Goal: Task Accomplishment & Management: Use online tool/utility

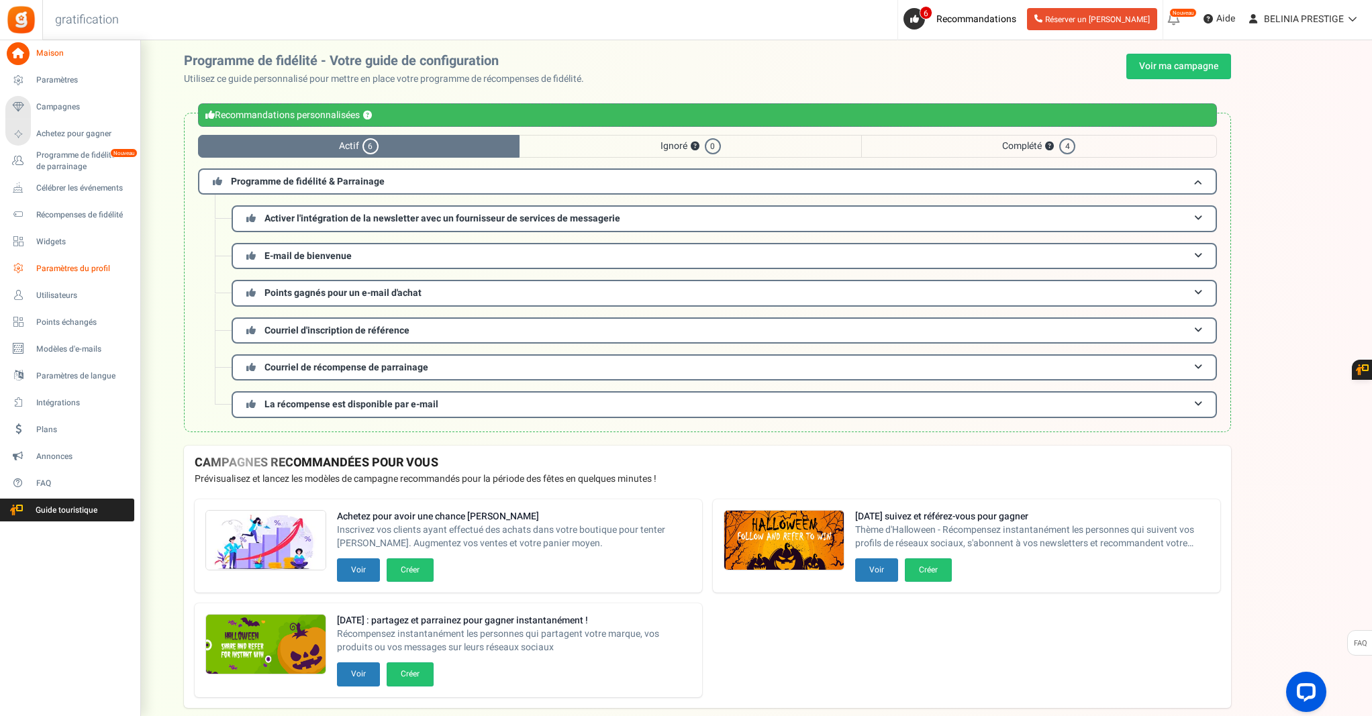
click at [46, 269] on font "Paramètres du profil" at bounding box center [73, 268] width 74 height 12
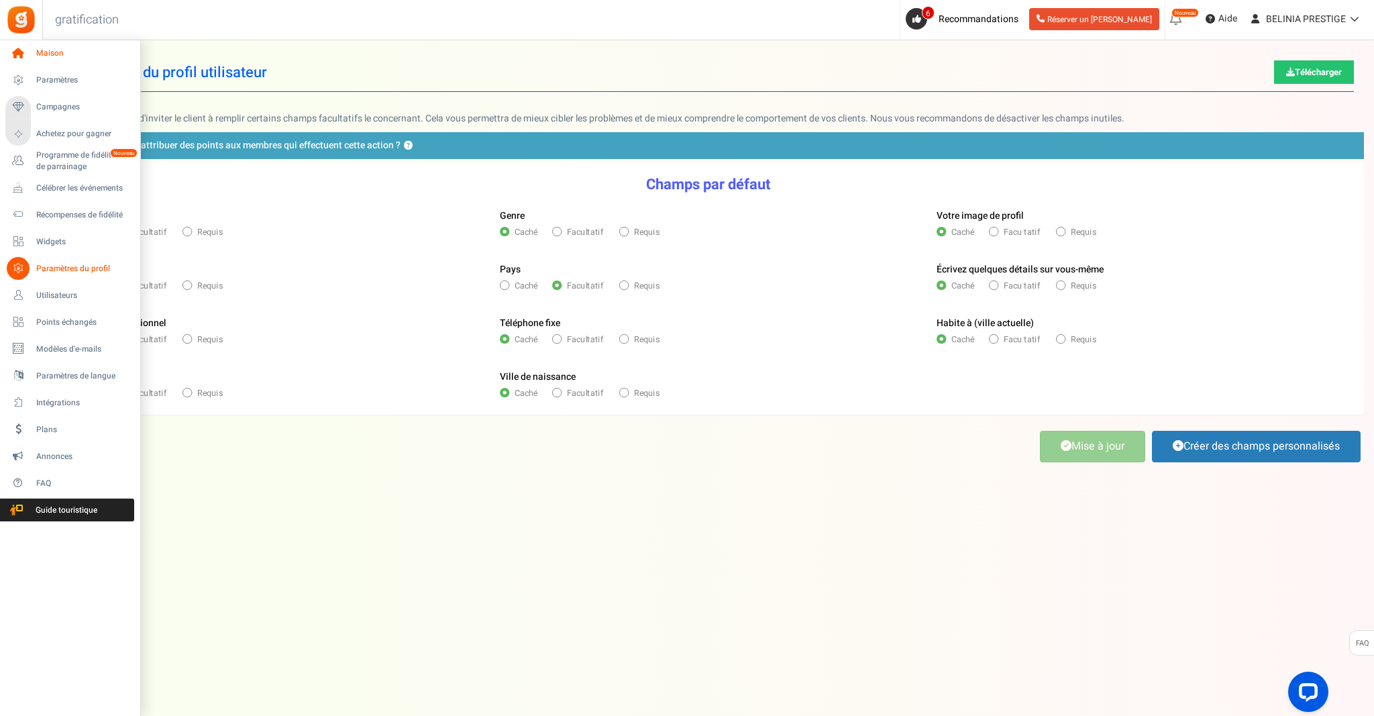
click at [70, 57] on span "Maison" at bounding box center [83, 53] width 94 height 11
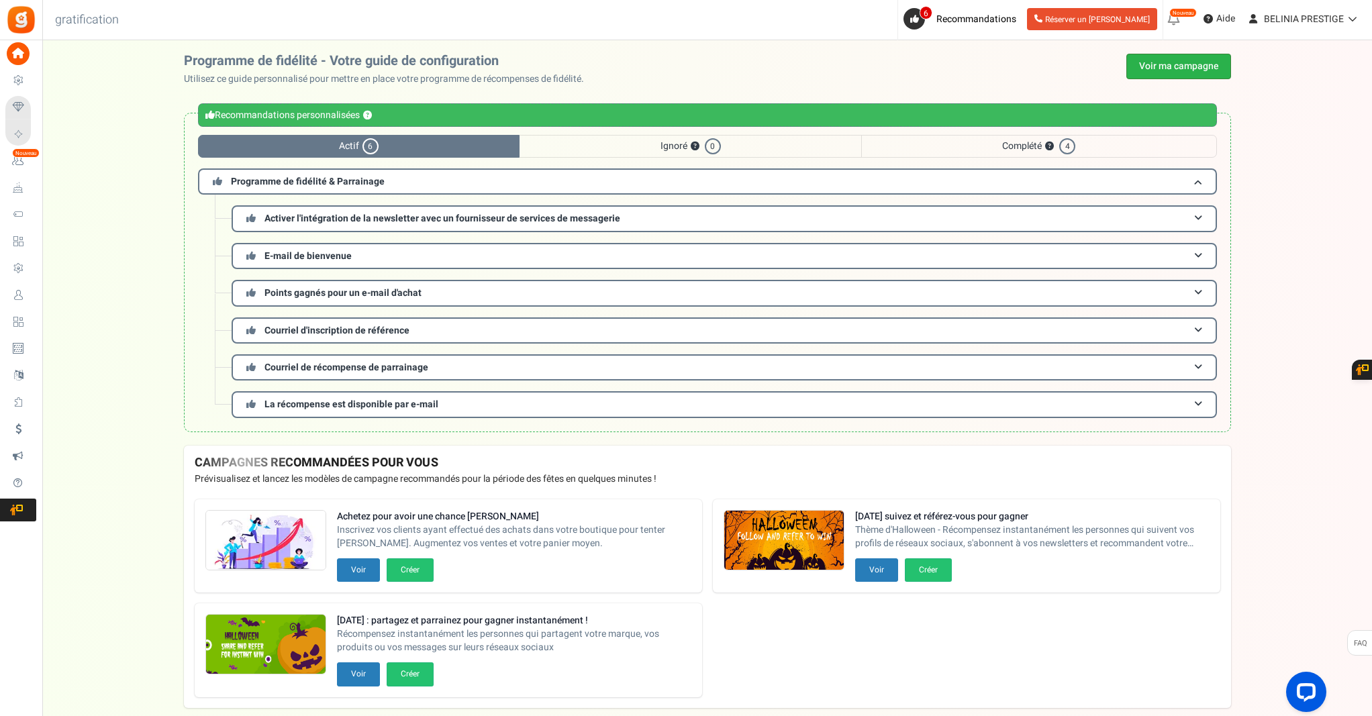
click at [1195, 70] on font "Voir ma campagne" at bounding box center [1178, 66] width 79 height 14
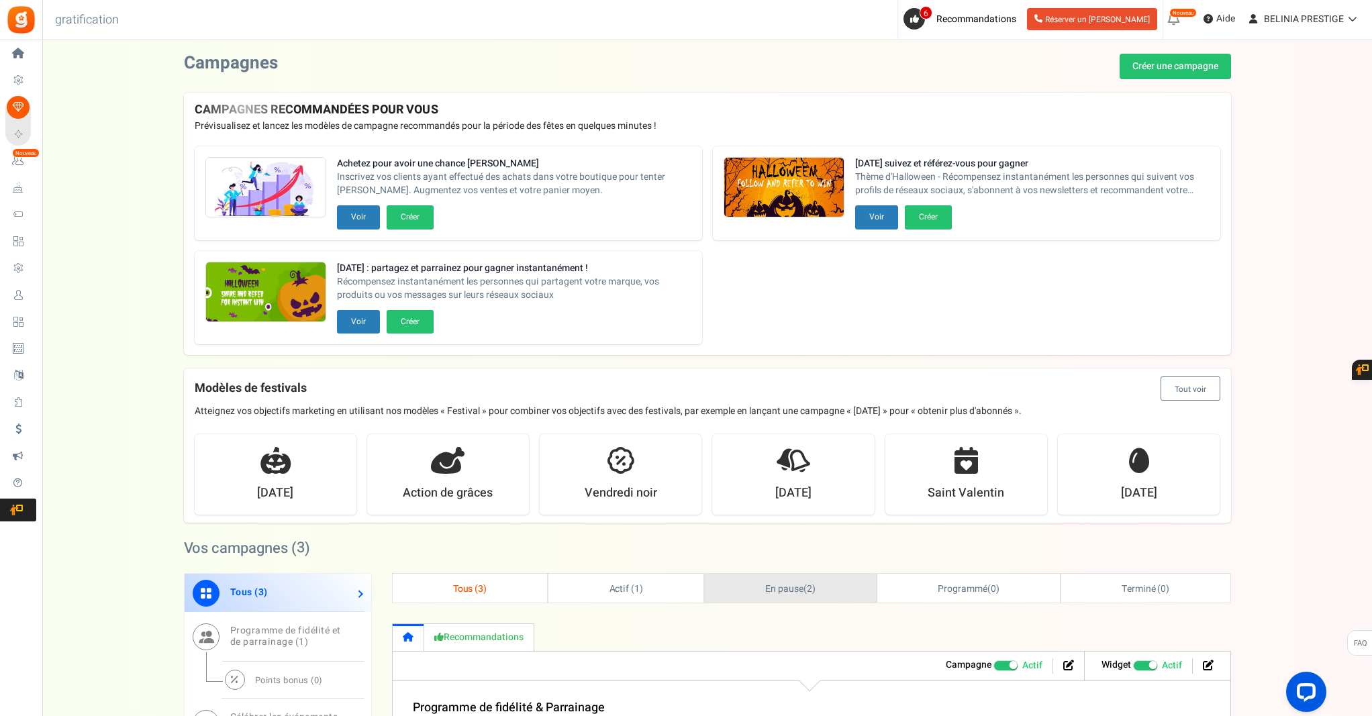
scroll to position [346, 0]
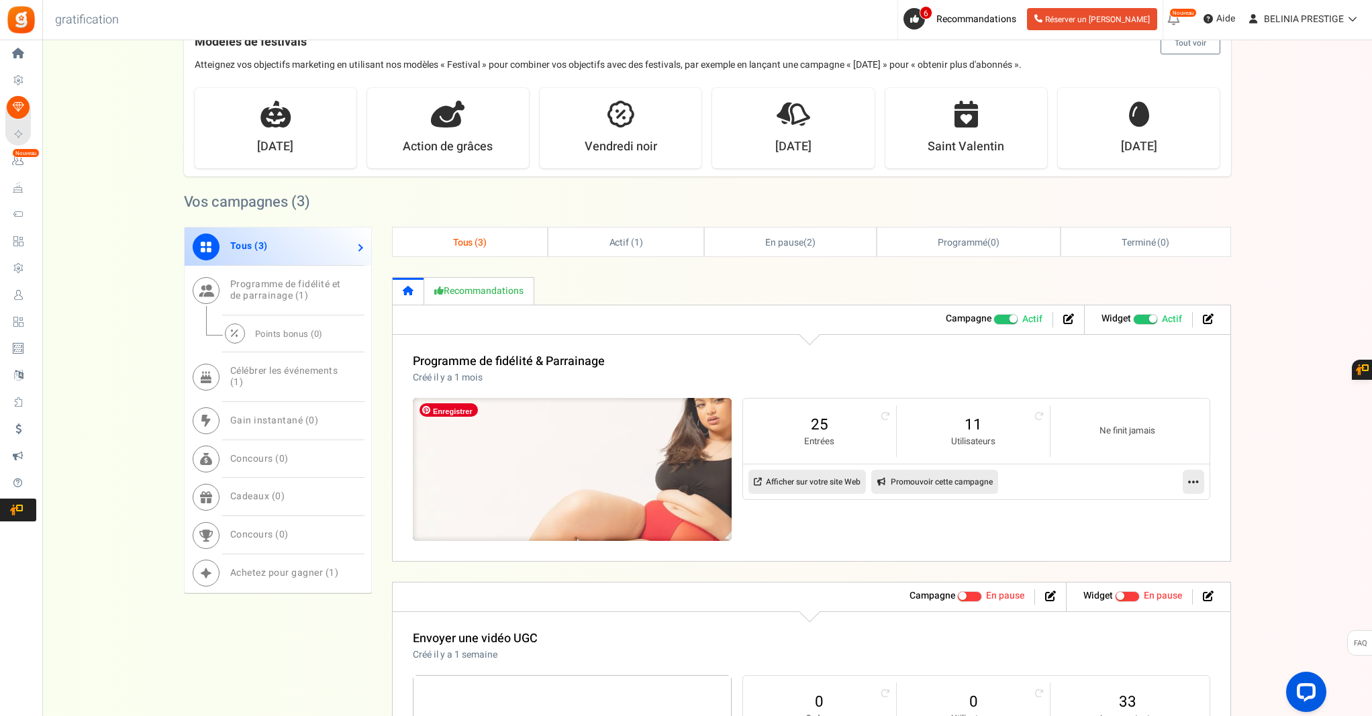
click at [681, 431] on img at bounding box center [572, 469] width 479 height 215
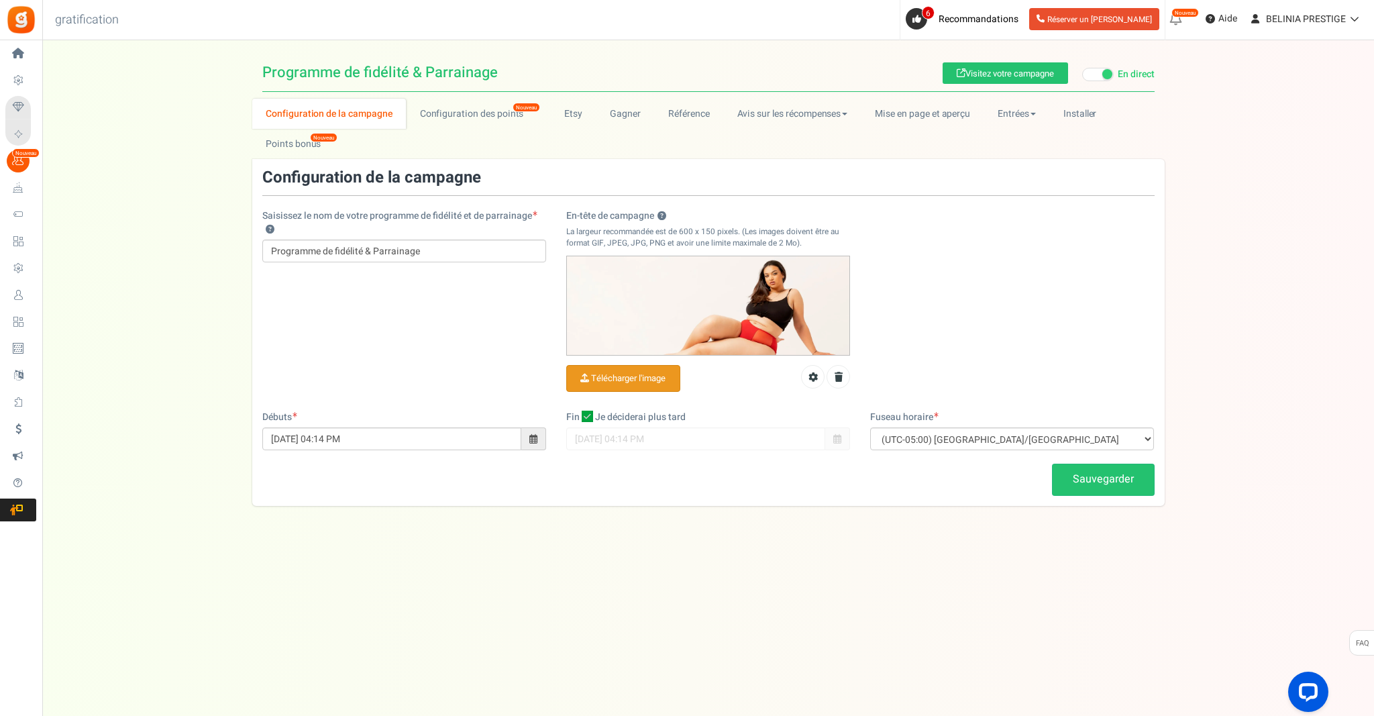
click at [610, 372] on input "En-tête de campagne ?" at bounding box center [623, 379] width 113 height 26
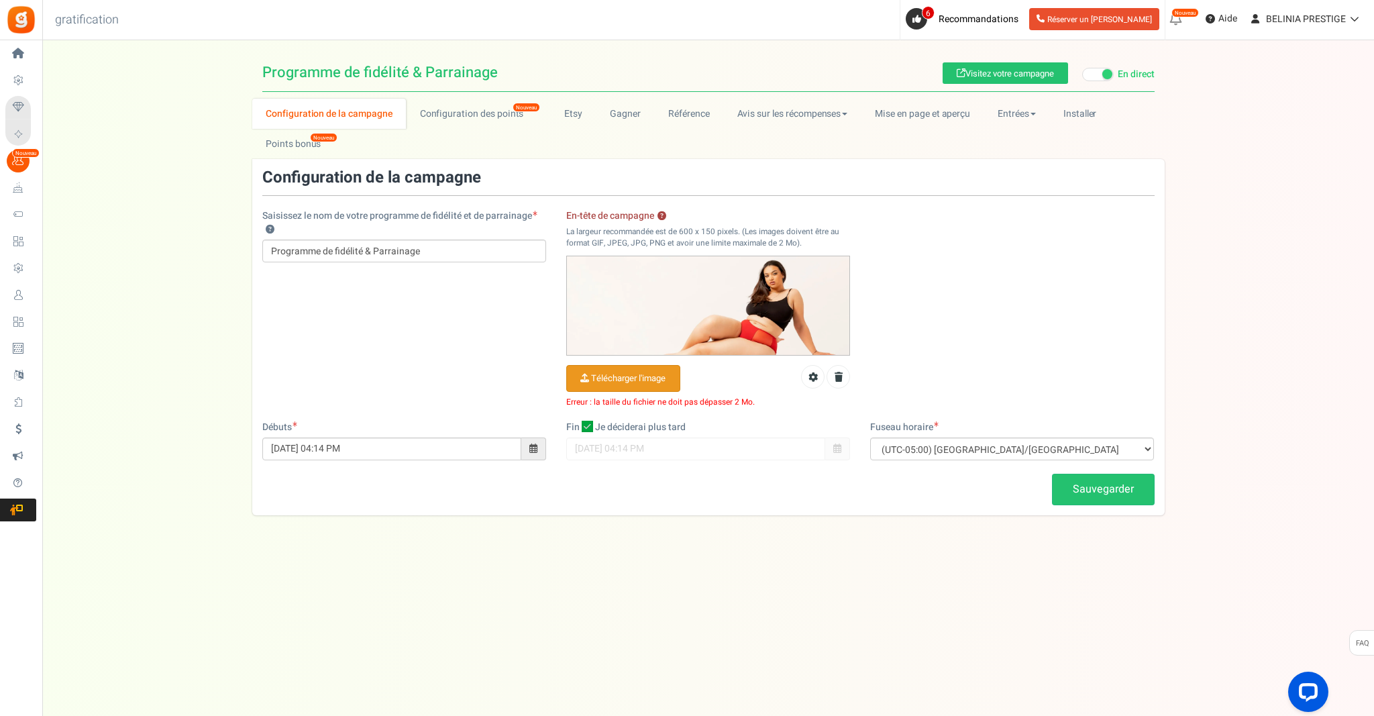
click at [638, 377] on input "En-tête de campagne ?" at bounding box center [623, 379] width 113 height 26
click at [632, 383] on input "En-tête de campagne ?" at bounding box center [623, 379] width 113 height 26
click at [628, 374] on input "En-tête de campagne ?" at bounding box center [623, 379] width 113 height 26
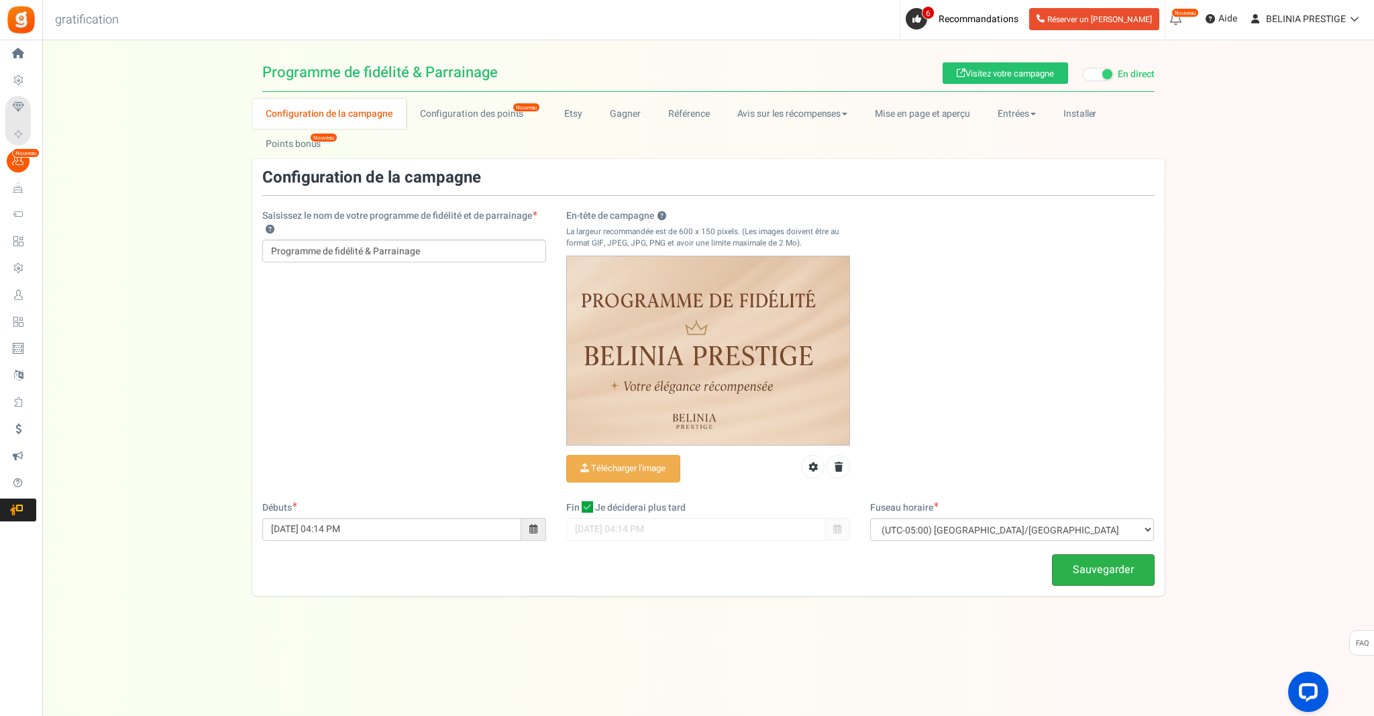
click at [1099, 572] on font "Sauvegarder" at bounding box center [1103, 570] width 61 height 16
